Goal: Task Accomplishment & Management: Complete application form

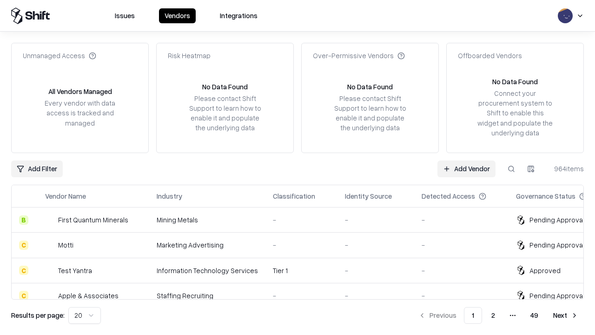
click at [466, 168] on link "Add Vendor" at bounding box center [466, 168] width 58 height 17
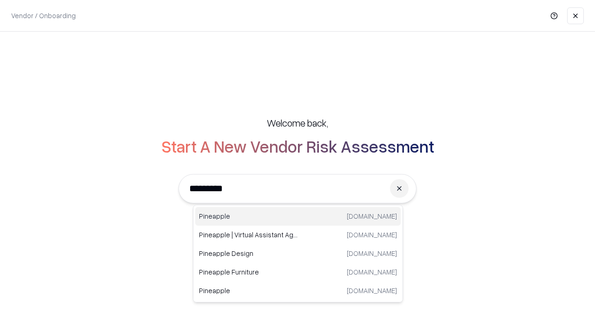
click at [298, 216] on div "Pineapple pineappleenergy.com" at bounding box center [297, 216] width 205 height 19
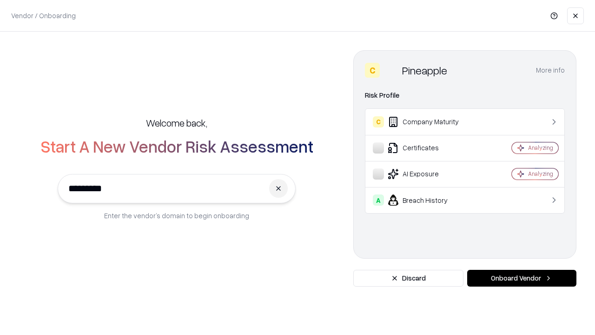
type input "*********"
click at [522, 278] on button "Onboard Vendor" at bounding box center [521, 278] width 109 height 17
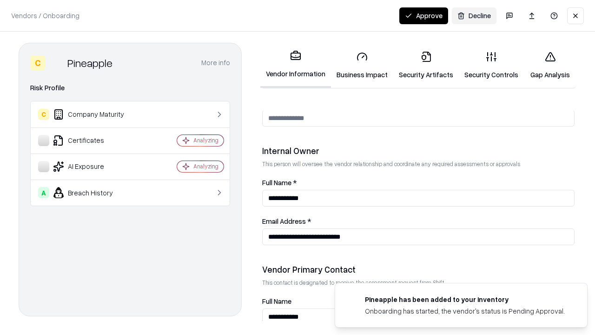
scroll to position [482, 0]
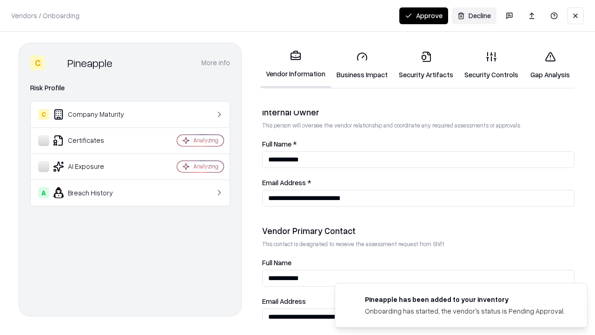
click at [362, 65] on link "Business Impact" at bounding box center [362, 65] width 62 height 43
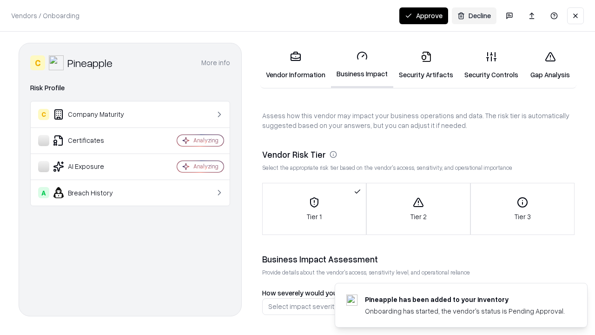
click at [426, 65] on link "Security Artifacts" at bounding box center [426, 65] width 66 height 43
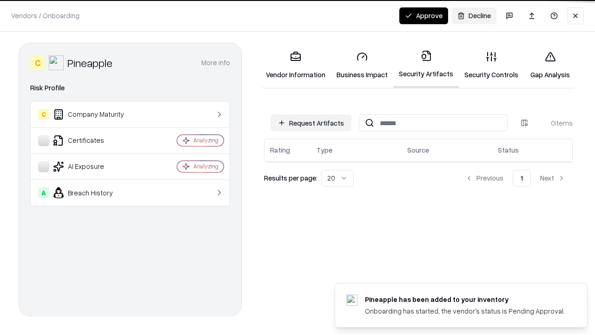
click at [311, 123] on button "Request Artifacts" at bounding box center [311, 122] width 81 height 17
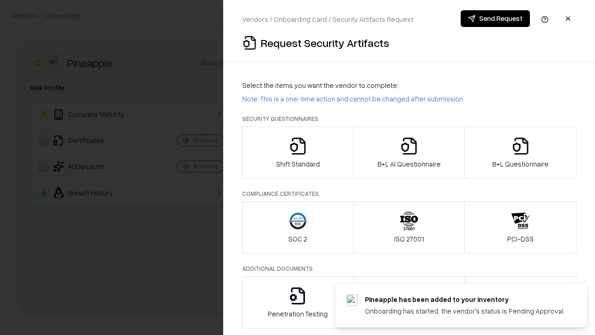
click at [298, 152] on icon "button" at bounding box center [298, 146] width 19 height 19
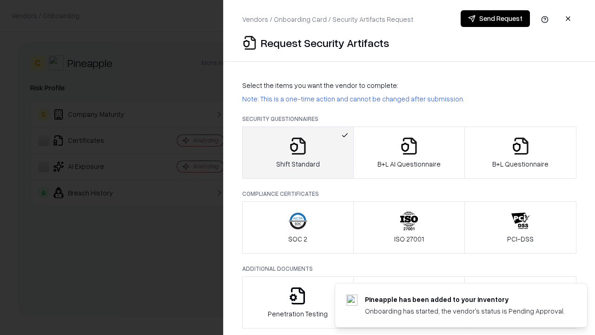
click at [495, 19] on button "Send Request" at bounding box center [495, 18] width 69 height 17
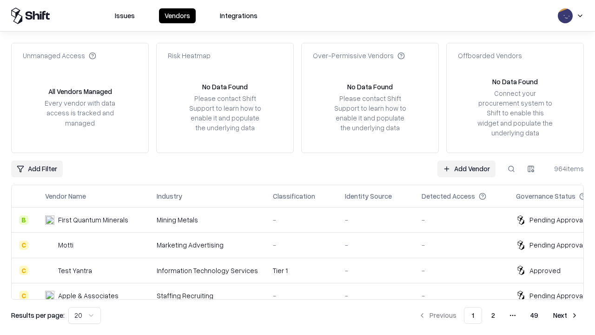
click at [511, 168] on button at bounding box center [511, 168] width 17 height 17
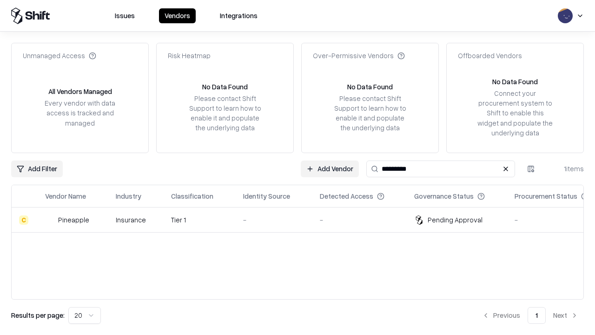
type input "*********"
click at [303, 219] on div "-" at bounding box center [274, 220] width 62 height 10
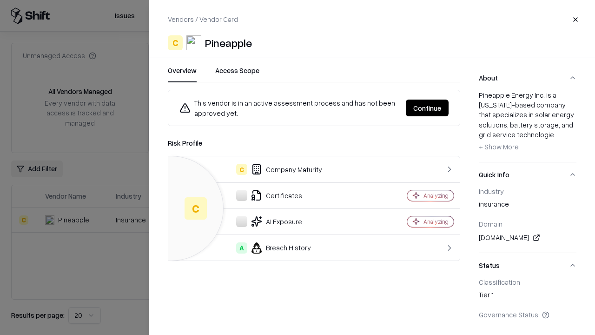
click at [427, 108] on button "Continue" at bounding box center [427, 107] width 43 height 17
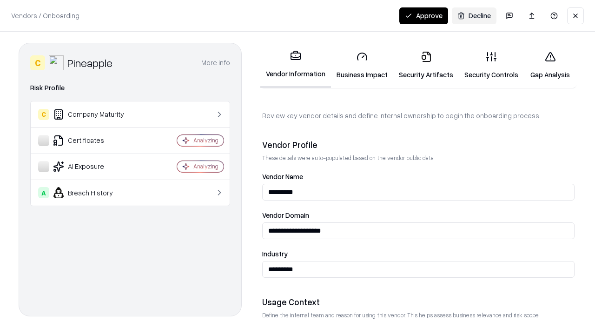
click at [426, 65] on link "Security Artifacts" at bounding box center [426, 65] width 66 height 43
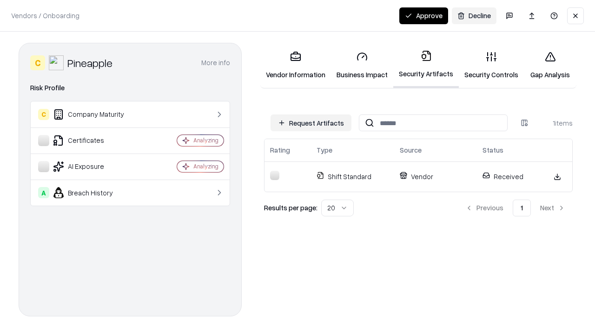
click at [491, 65] on link "Security Controls" at bounding box center [491, 65] width 65 height 43
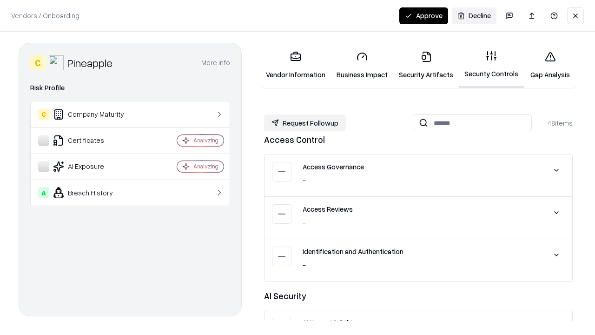
click at [305, 123] on button "Request Followup" at bounding box center [305, 122] width 82 height 17
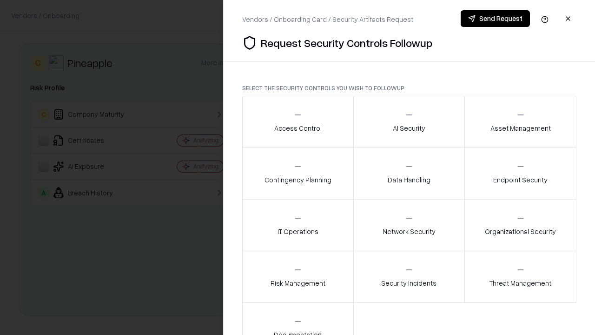
click at [298, 122] on div "Access Control" at bounding box center [297, 121] width 47 height 23
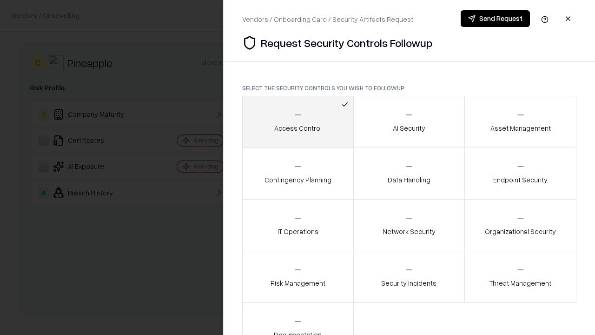
click at [495, 19] on button "Send Request" at bounding box center [495, 18] width 69 height 17
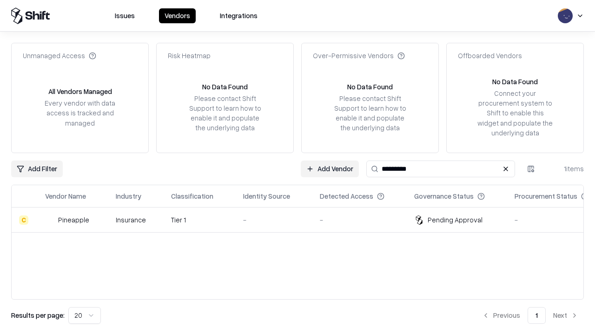
type input "*********"
click at [303, 219] on div "-" at bounding box center [274, 220] width 62 height 10
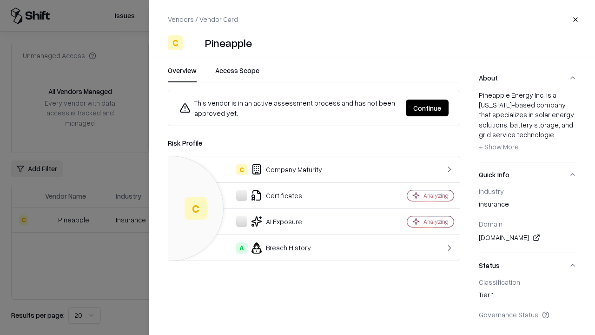
click at [427, 108] on button "Continue" at bounding box center [427, 107] width 43 height 17
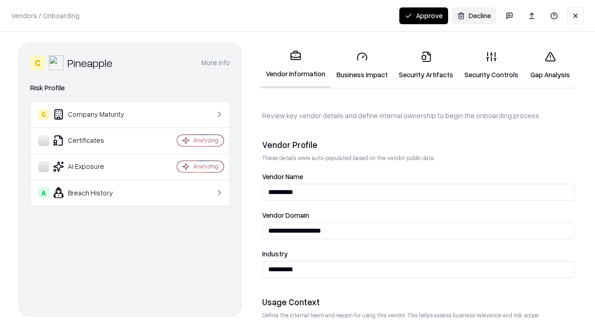
click at [423, 15] on button "Approve" at bounding box center [423, 15] width 49 height 17
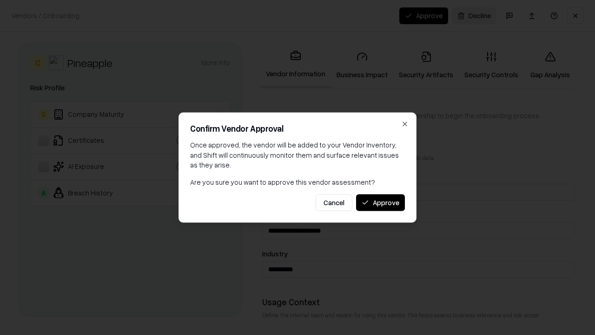
click at [380, 202] on button "Approve" at bounding box center [380, 202] width 49 height 17
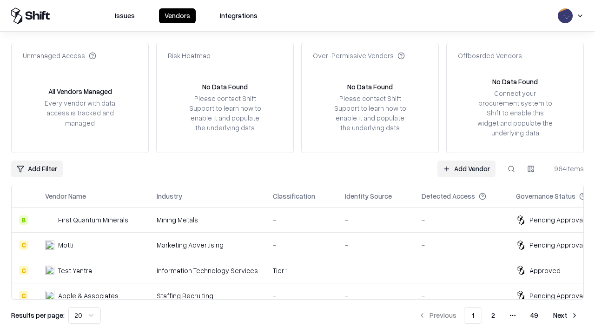
type input "*********"
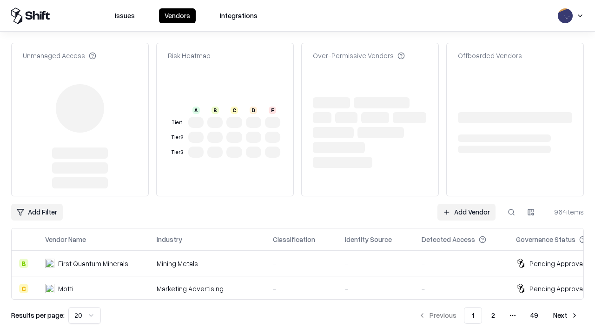
click at [466, 204] on link "Add Vendor" at bounding box center [466, 212] width 58 height 17
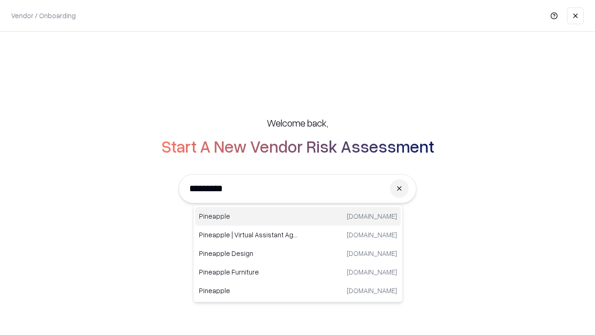
click at [298, 216] on div "Pineapple [DOMAIN_NAME]" at bounding box center [297, 216] width 205 height 19
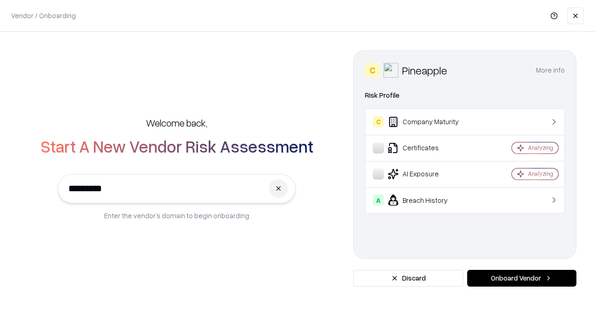
type input "*********"
click at [522, 278] on button "Onboard Vendor" at bounding box center [521, 278] width 109 height 17
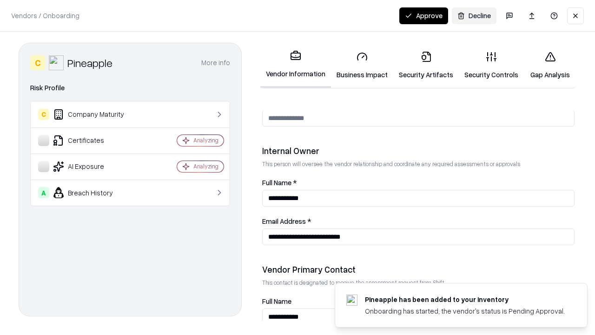
scroll to position [482, 0]
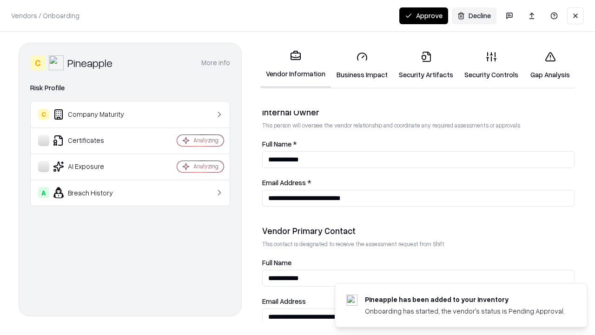
click at [423, 15] on button "Approve" at bounding box center [423, 15] width 49 height 17
